Goal: Book appointment/travel/reservation

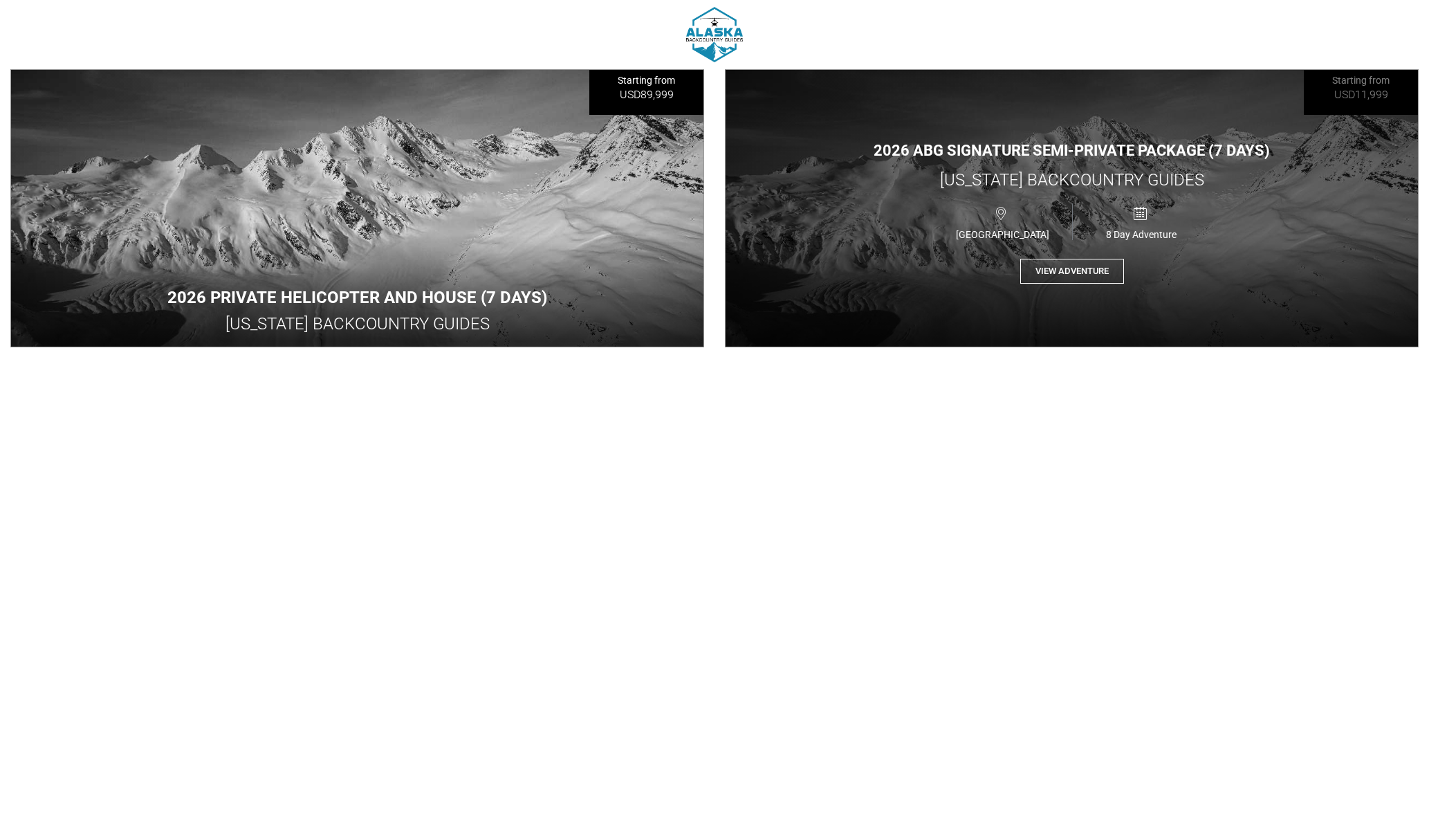
click at [1056, 273] on button "View Adventure" at bounding box center [1072, 272] width 104 height 26
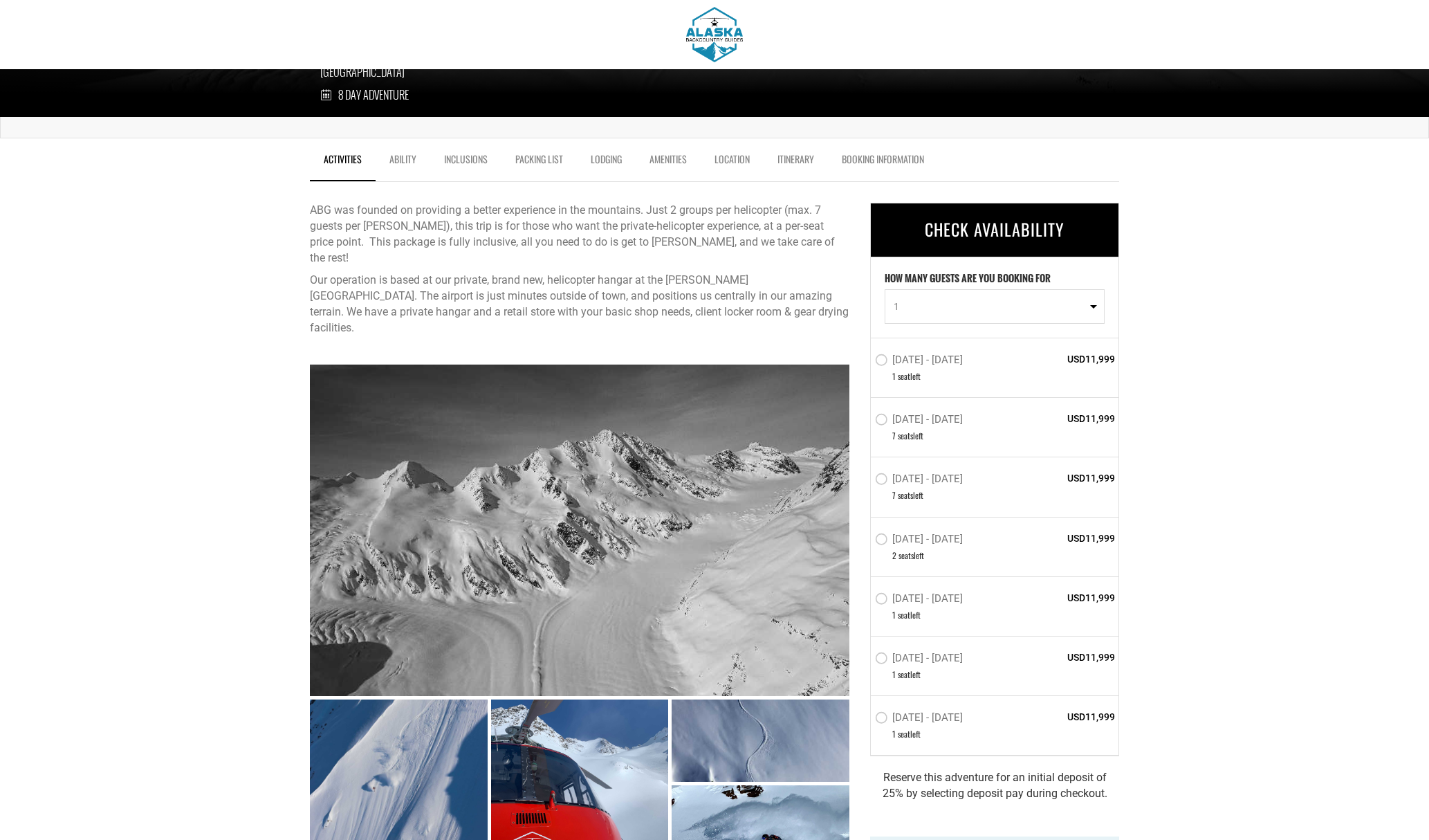
scroll to position [367, 0]
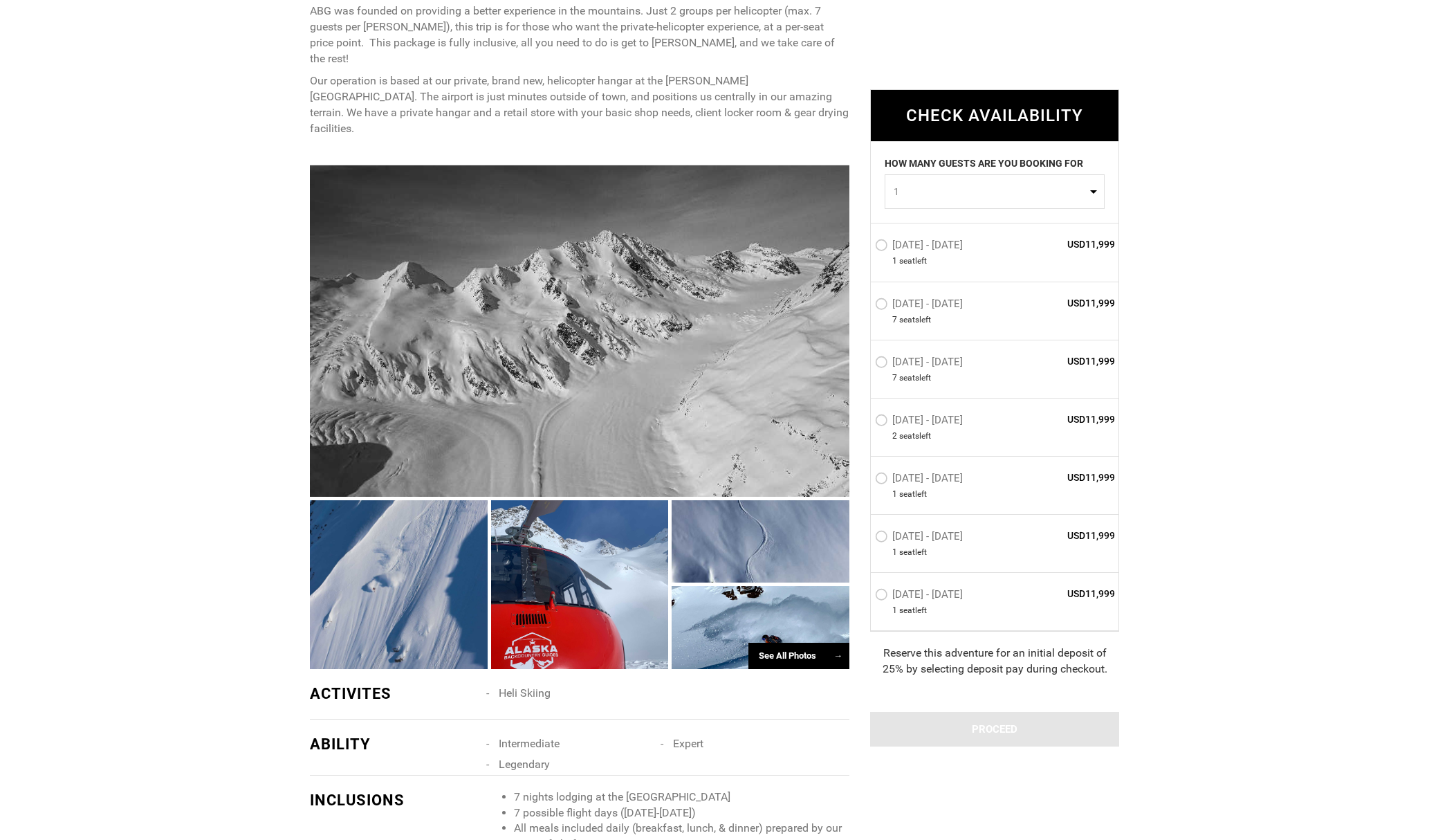
scroll to position [567, 0]
